Goal: Check status: Check status

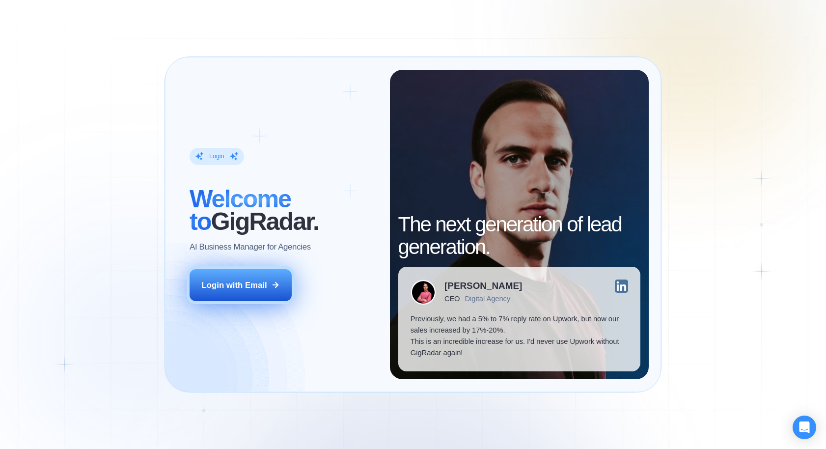
click at [252, 293] on button "Login with Email" at bounding box center [241, 285] width 102 height 32
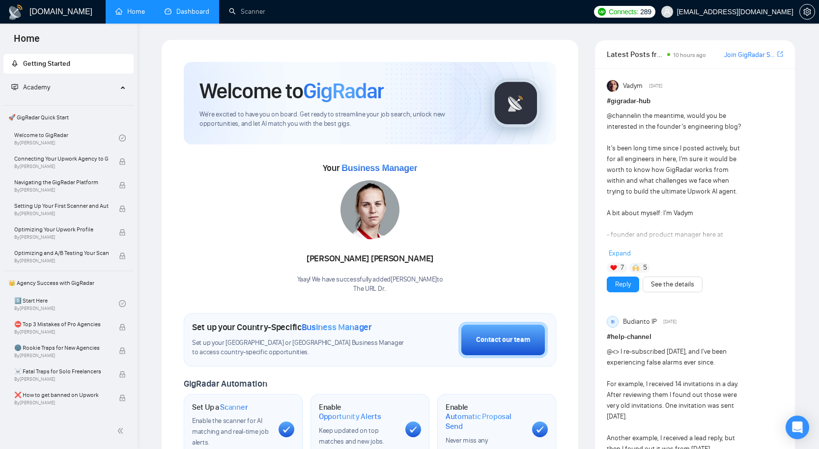
click at [193, 13] on link "Dashboard" at bounding box center [187, 11] width 45 height 8
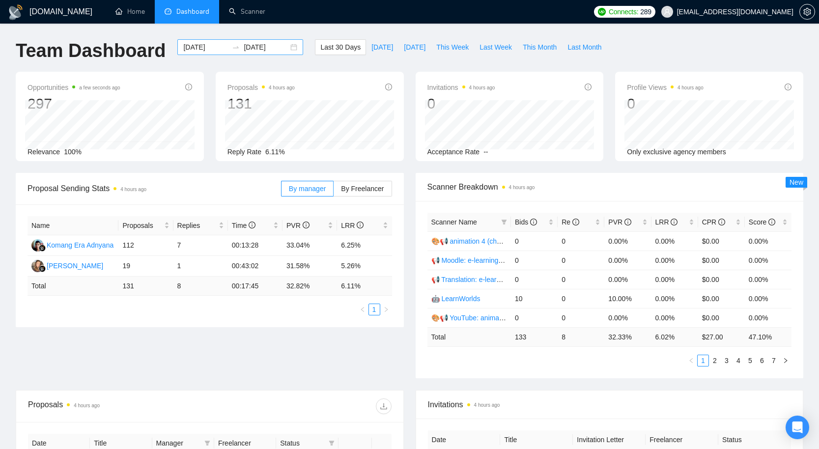
click at [192, 47] on input "[DATE]" at bounding box center [205, 47] width 45 height 11
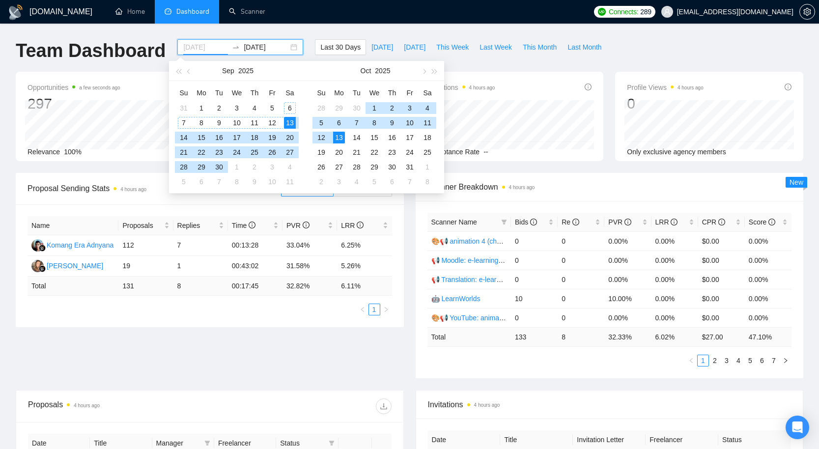
click at [286, 111] on div "6" at bounding box center [290, 108] width 12 height 12
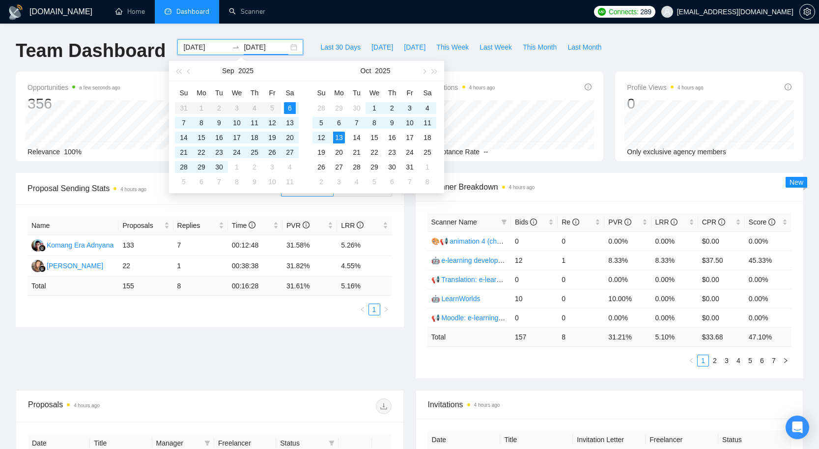
click at [200, 41] on div "[DATE] [DATE]" at bounding box center [240, 47] width 126 height 16
click at [200, 48] on input "[DATE]" at bounding box center [205, 47] width 45 height 11
type input "[DATE]"
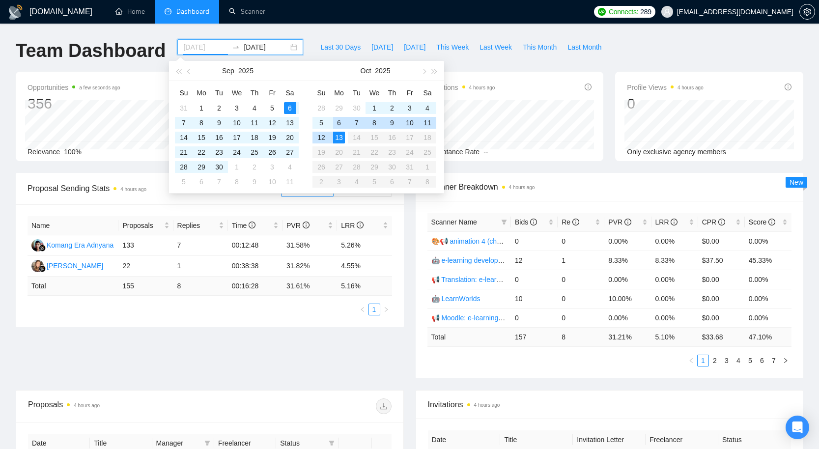
click at [337, 121] on div "6" at bounding box center [339, 123] width 12 height 12
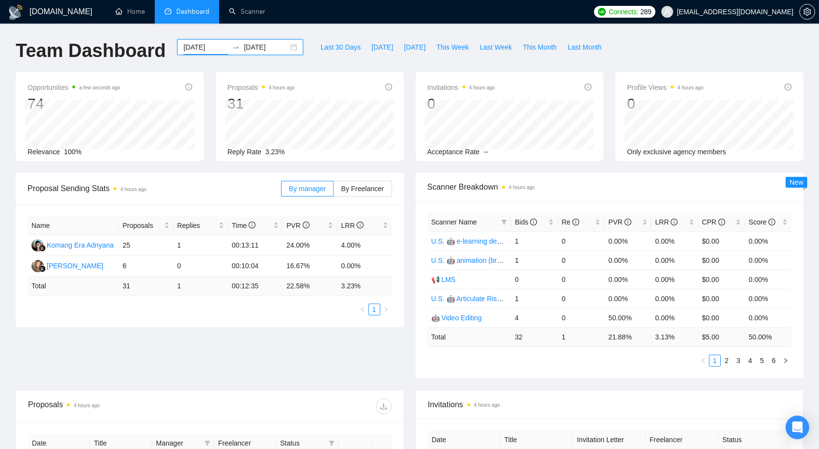
click at [250, 44] on input "[DATE]" at bounding box center [266, 47] width 45 height 11
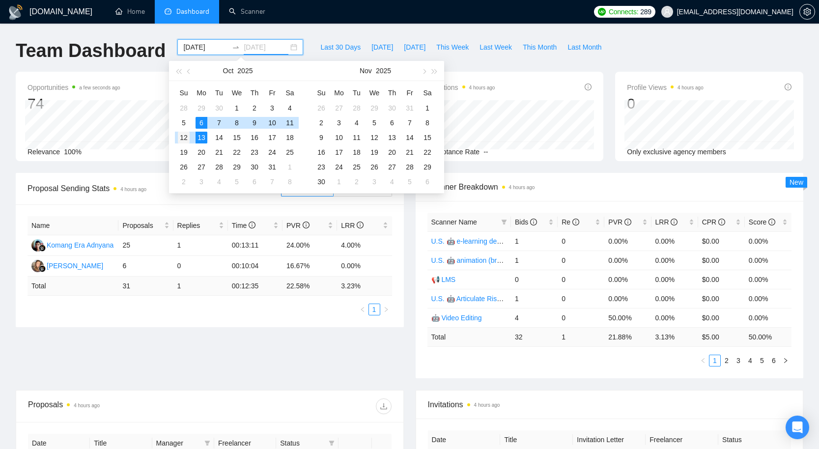
type input "[DATE]"
click at [189, 136] on div "12" at bounding box center [184, 138] width 12 height 12
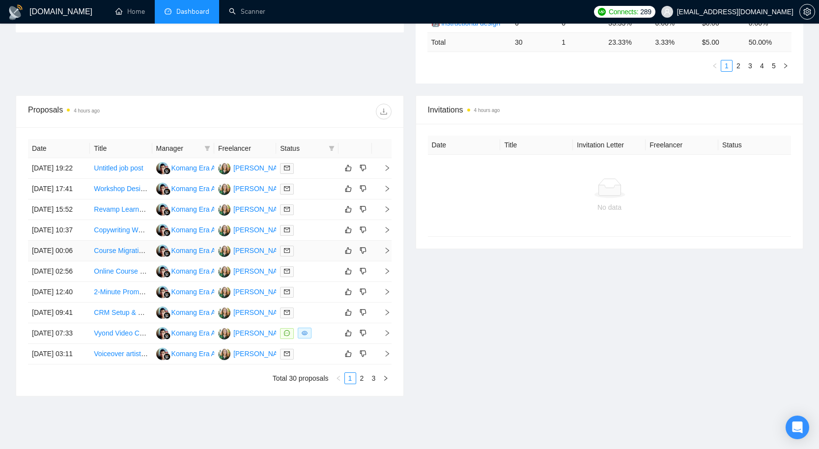
scroll to position [49, 0]
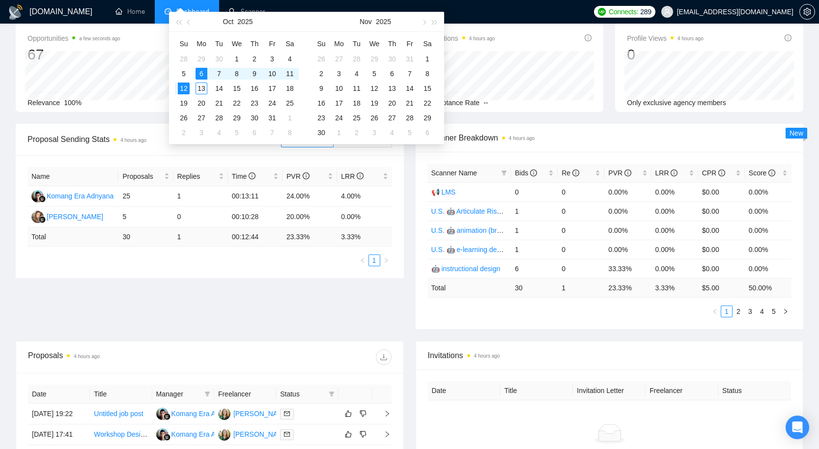
click at [249, 280] on div "Proposal Sending Stats 4 hours ago By manager By Freelancer Name Proposals Repl…" at bounding box center [409, 232] width 799 height 217
